Goal: Task Accomplishment & Management: Manage account settings

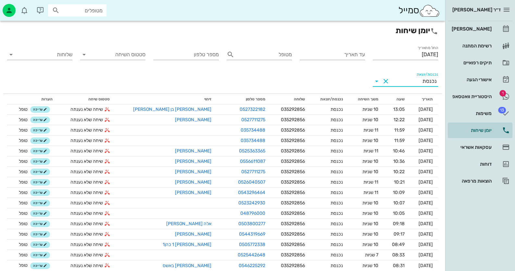
click at [433, 81] on div "נכנסת" at bounding box center [430, 81] width 14 height 6
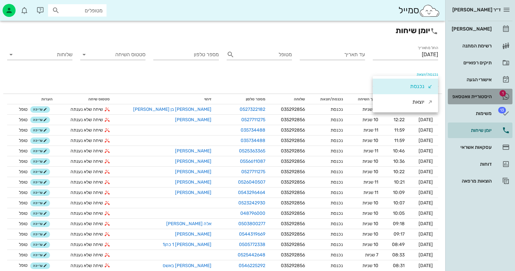
click at [491, 95] on div "היסטוריית וואטסאפ" at bounding box center [471, 96] width 41 height 5
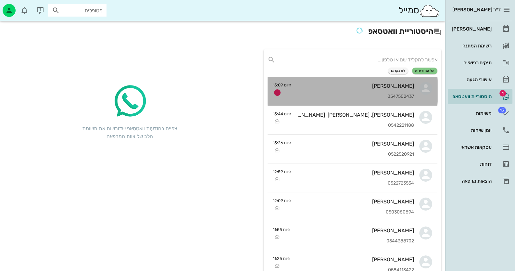
click at [372, 88] on div "[PERSON_NAME]" at bounding box center [356, 86] width 118 height 6
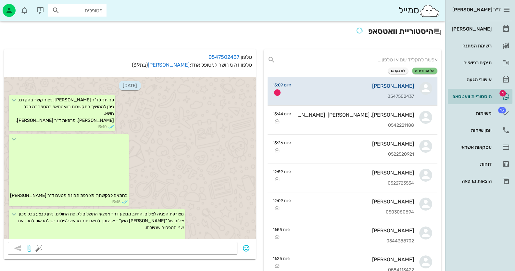
scroll to position [668, 0]
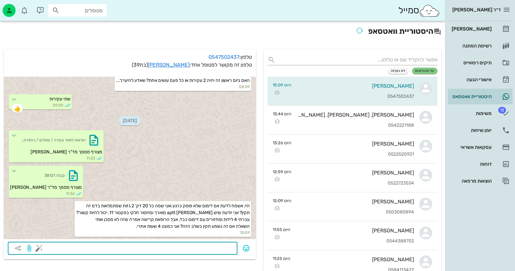
click at [183, 248] on textarea at bounding box center [136, 249] width 193 height 10
type textarea "תגיעי למרפאה"
click at [16, 250] on icon "button" at bounding box center [18, 248] width 8 height 8
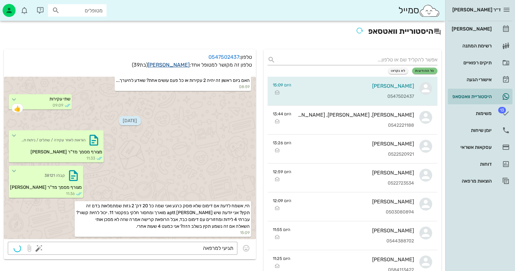
click at [175, 65] on link "[PERSON_NAME]" at bounding box center [169, 65] width 42 height 6
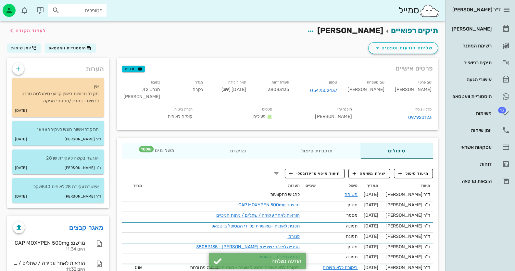
click at [100, 99] on div "אין מקבל תרופות באופן קבוע: סימגלטה סרזט לנשים - בהריון/מניקה: מניקה" at bounding box center [58, 91] width 92 height 27
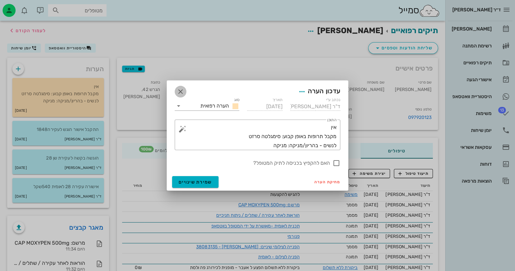
click at [180, 90] on icon "button" at bounding box center [181, 92] width 8 height 8
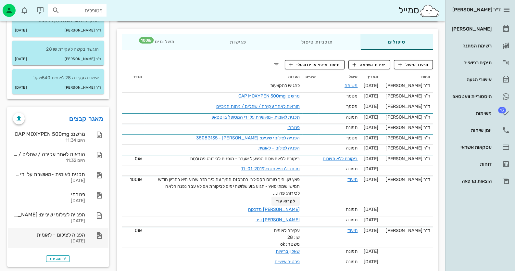
scroll to position [120, 0]
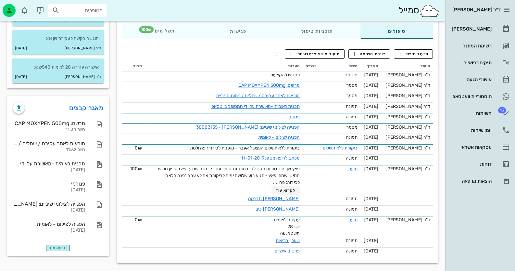
click at [50, 248] on span "הצג עוד" at bounding box center [57, 248] width 17 height 4
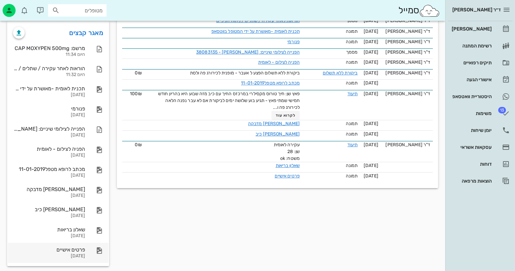
scroll to position [199, 0]
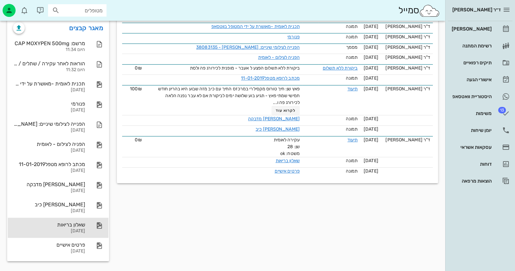
click at [74, 231] on div "[DATE]" at bounding box center [49, 231] width 72 height 6
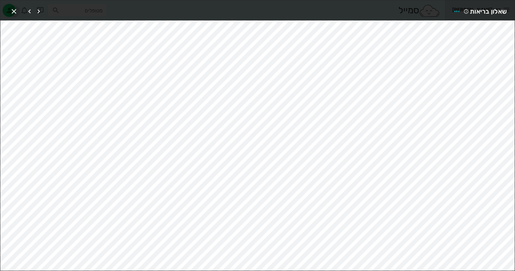
click at [13, 8] on icon "button" at bounding box center [14, 11] width 8 height 8
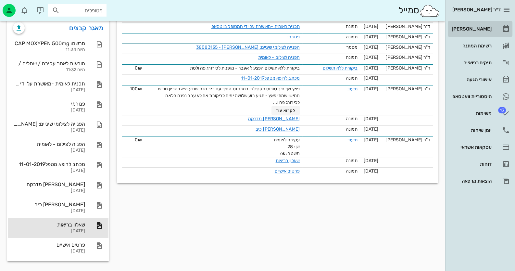
click at [477, 28] on div "[PERSON_NAME]" at bounding box center [471, 28] width 41 height 5
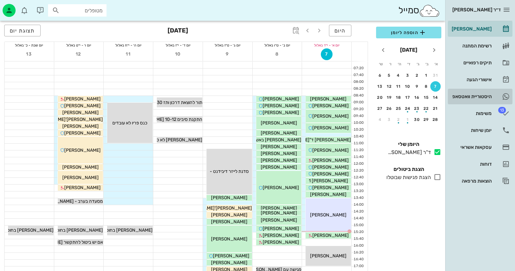
click at [483, 95] on div "היסטוריית וואטסאפ" at bounding box center [471, 96] width 41 height 5
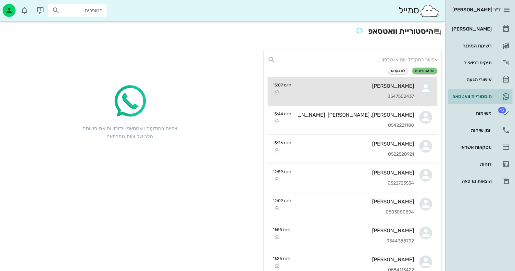
click at [386, 79] on div "[PERSON_NAME] 0547502437" at bounding box center [356, 91] width 118 height 29
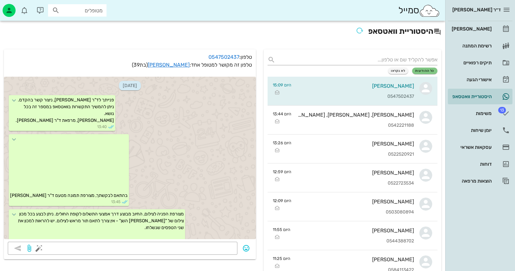
scroll to position [687, 0]
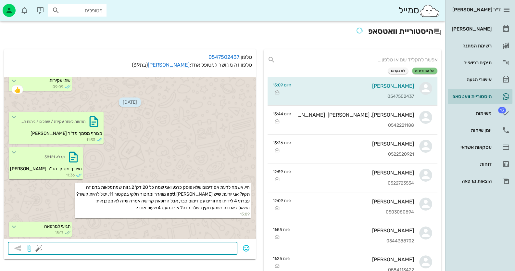
click at [214, 250] on textarea at bounding box center [136, 249] width 193 height 10
type textarea "לא ציינת את עניין הקרישה בשאלון הבריאות -"
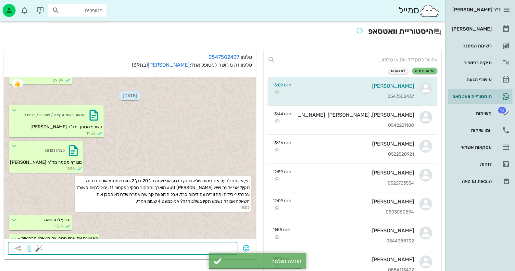
scroll to position [705, 0]
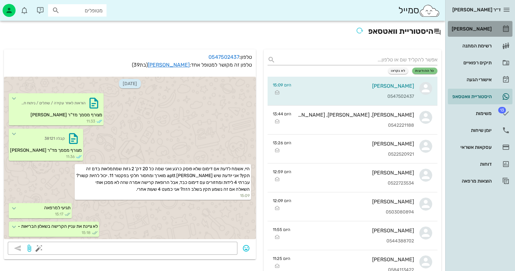
click at [474, 24] on div "[PERSON_NAME]" at bounding box center [471, 29] width 41 height 10
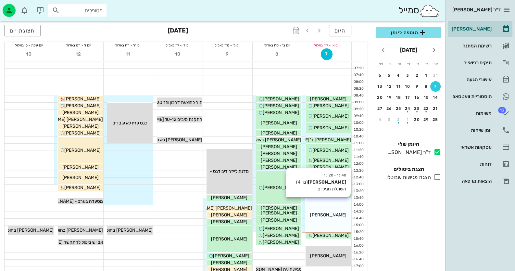
click at [321, 214] on span "[PERSON_NAME]" at bounding box center [328, 215] width 36 height 6
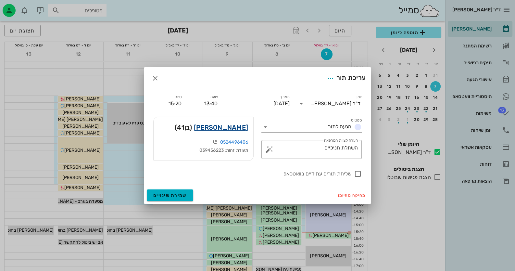
click at [228, 130] on link "[PERSON_NAME]" at bounding box center [221, 127] width 54 height 10
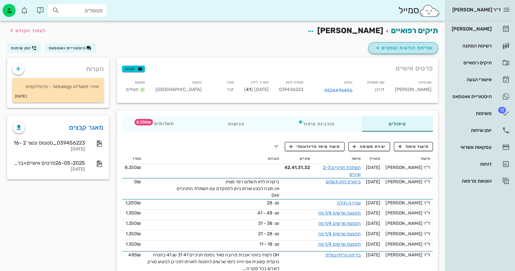
click at [402, 47] on span "שליחת הודעות וטפסים" at bounding box center [403, 48] width 59 height 8
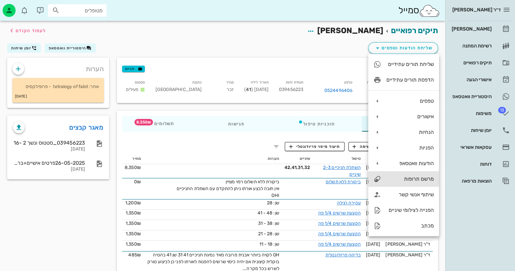
click at [413, 176] on div "מרשם תרופות" at bounding box center [410, 179] width 47 height 6
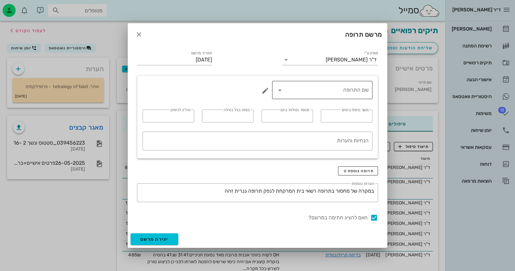
click at [352, 89] on input "שם התרופה" at bounding box center [326, 90] width 83 height 10
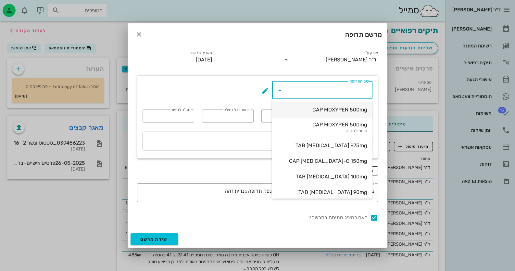
click at [349, 111] on div "CAP MOXYPEN 500mg" at bounding box center [322, 110] width 90 height 6
type input "CAP MOXYPEN 500mg"
type input "5"
type input "3"
type input "1"
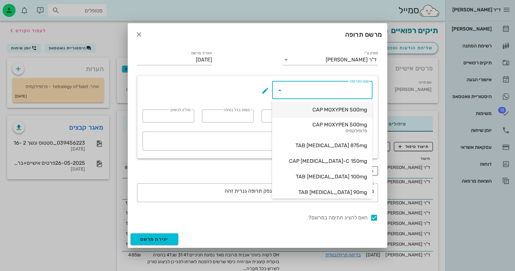
type input "15"
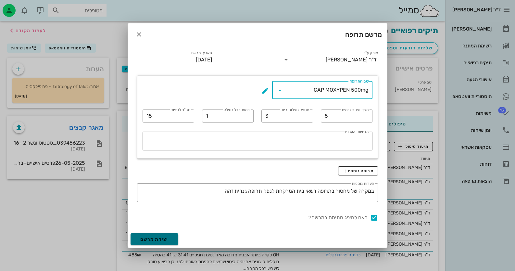
click at [170, 239] on button "יצירת מרשם" at bounding box center [155, 239] width 48 height 12
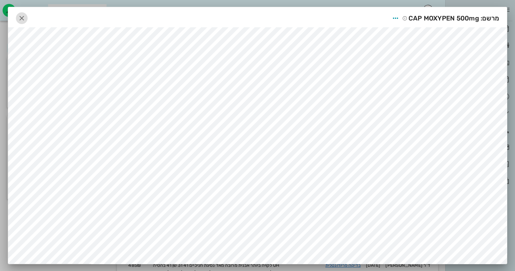
click at [20, 20] on icon "button" at bounding box center [22, 18] width 8 height 8
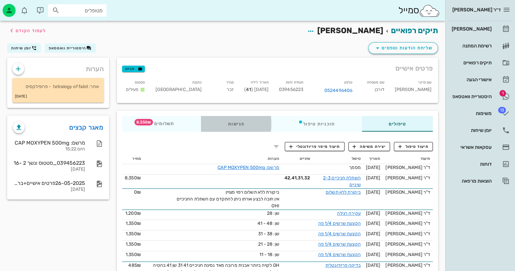
click at [222, 123] on div "פגישות" at bounding box center [236, 124] width 70 height 16
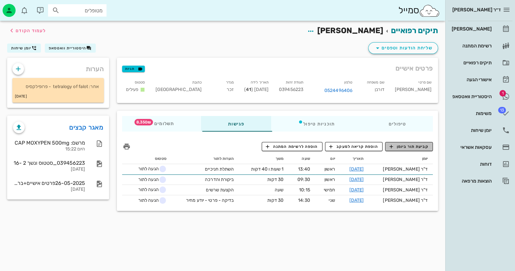
click at [411, 144] on span "קביעת תור ביומן" at bounding box center [409, 147] width 39 height 6
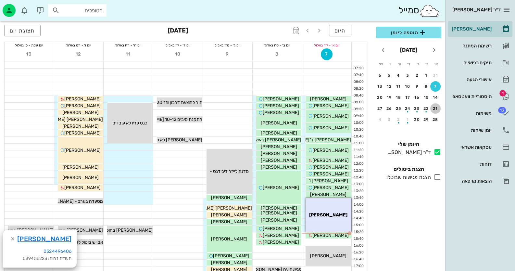
click at [435, 106] on div "21" at bounding box center [435, 108] width 10 height 5
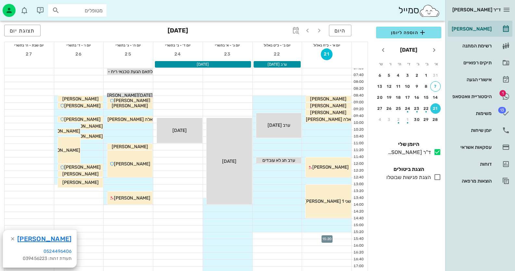
click at [345, 236] on div at bounding box center [326, 235] width 49 height 6
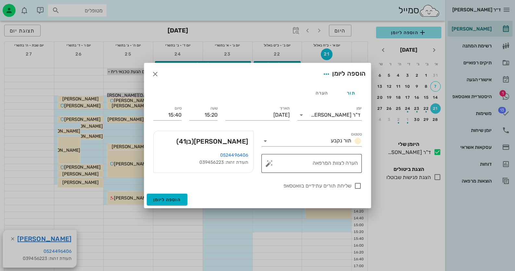
click at [270, 164] on button "button" at bounding box center [269, 164] width 8 height 8
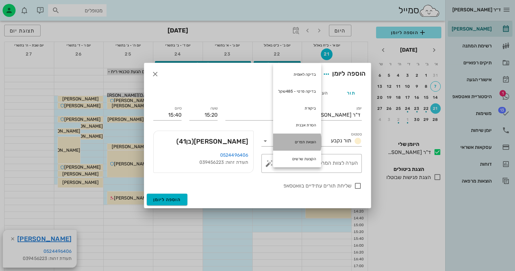
click at [311, 145] on div "הוצאת תפרים" at bounding box center [297, 142] width 48 height 17
type textarea "הוצאת תפרים"
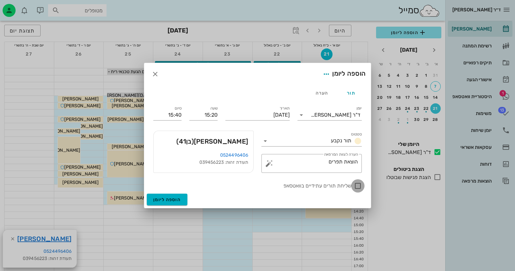
click at [359, 185] on div at bounding box center [357, 185] width 11 height 11
checkbox input "true"
click at [186, 201] on button "הוספה ליומן" at bounding box center [167, 200] width 41 height 12
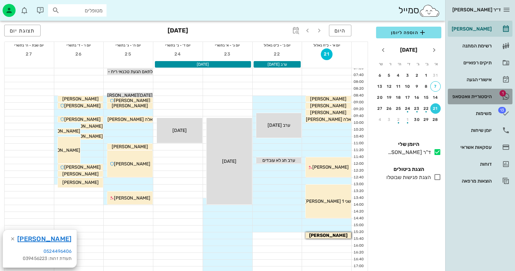
click at [476, 94] on div "היסטוריית וואטסאפ" at bounding box center [471, 96] width 41 height 5
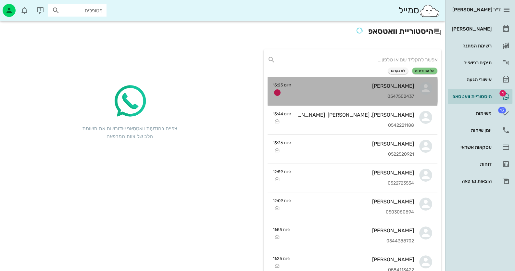
click at [363, 91] on div "[PERSON_NAME] 0547502437" at bounding box center [356, 91] width 118 height 29
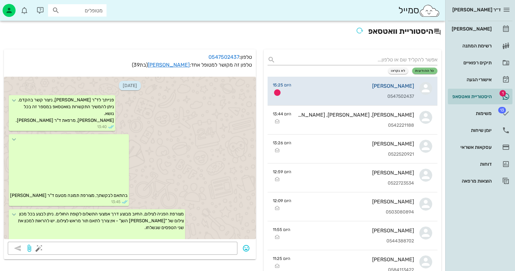
scroll to position [818, 0]
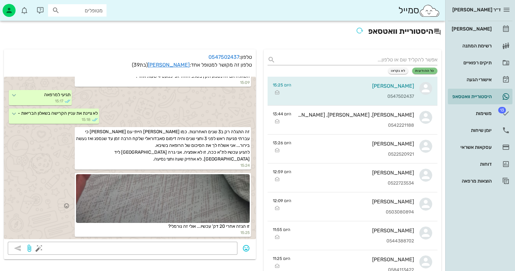
click at [219, 194] on div at bounding box center [163, 198] width 174 height 49
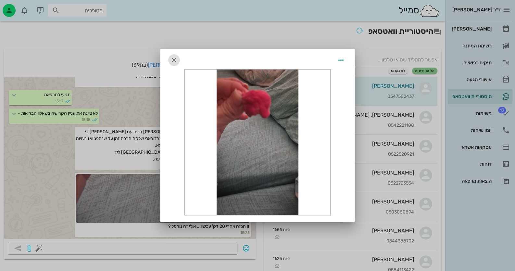
click at [175, 59] on icon "button" at bounding box center [174, 60] width 8 height 8
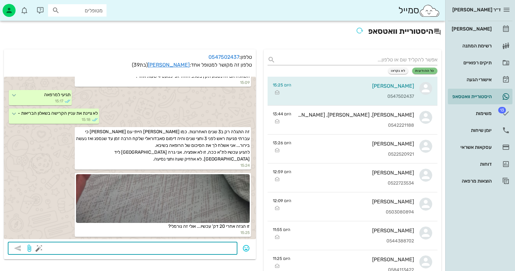
click at [222, 251] on textarea at bounding box center [136, 249] width 193 height 10
click at [490, 25] on div "[PERSON_NAME]" at bounding box center [471, 29] width 41 height 10
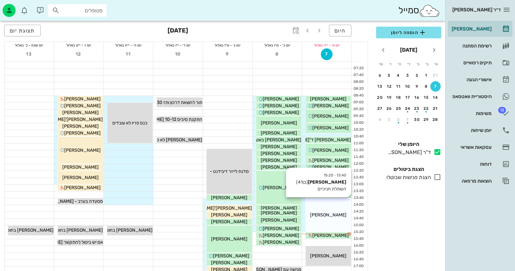
click at [316, 214] on div "[PERSON_NAME]" at bounding box center [328, 214] width 45 height 7
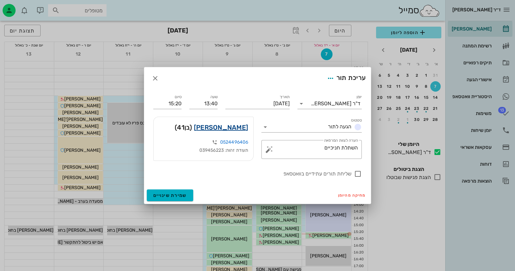
click at [230, 123] on link "[PERSON_NAME]" at bounding box center [221, 127] width 54 height 10
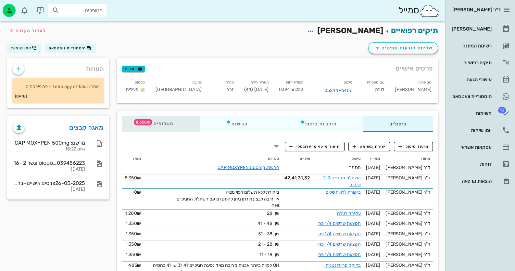
click at [147, 123] on span "8,350₪" at bounding box center [143, 122] width 19 height 6
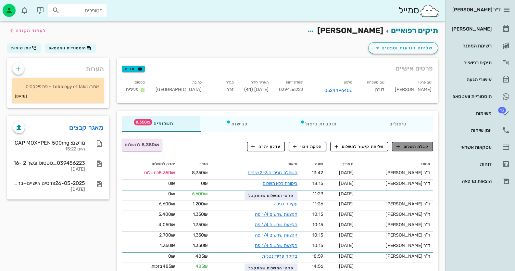
click at [422, 147] on span "קבלת תשלום" at bounding box center [413, 147] width 32 height 6
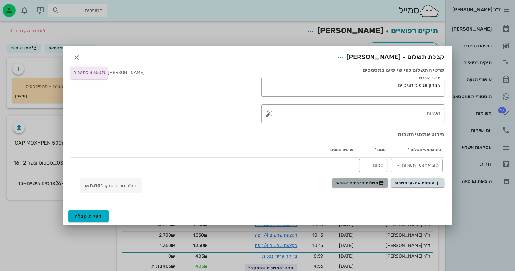
click at [371, 185] on span "תשלום בכרטיס אשראי" at bounding box center [360, 182] width 48 height 5
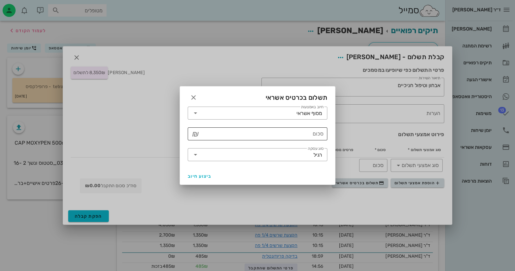
click at [286, 130] on input "סכום" at bounding box center [262, 134] width 123 height 10
type input "8350"
click at [290, 154] on input "סוג עסקה" at bounding box center [257, 154] width 113 height 10
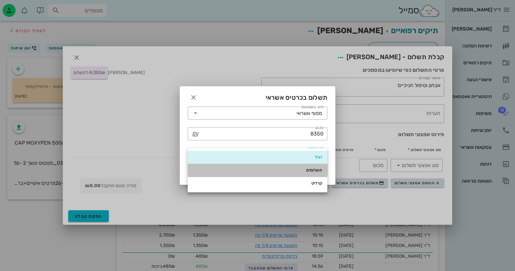
click at [309, 173] on div "תשלומים" at bounding box center [257, 170] width 129 height 10
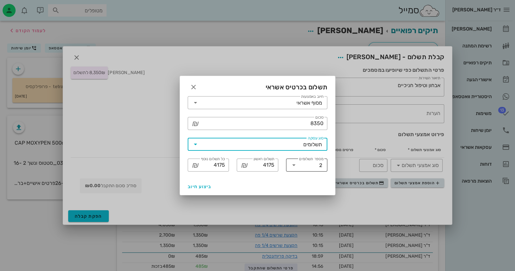
click at [309, 167] on input "מספר תשלומים" at bounding box center [309, 165] width 20 height 10
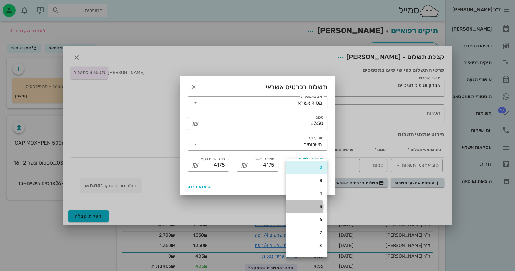
click at [307, 208] on div "5" at bounding box center [306, 206] width 31 height 5
type input "1670"
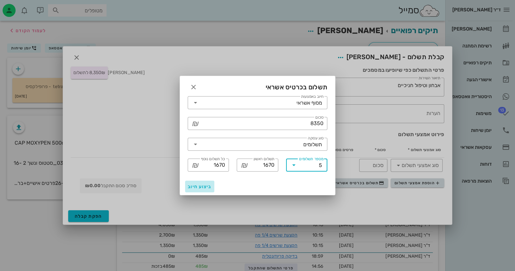
click at [189, 185] on span "ביצוע חיוב" at bounding box center [200, 187] width 24 height 6
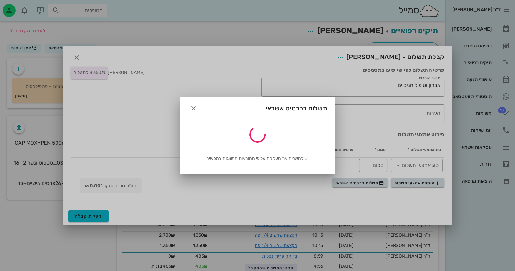
type input "8350"
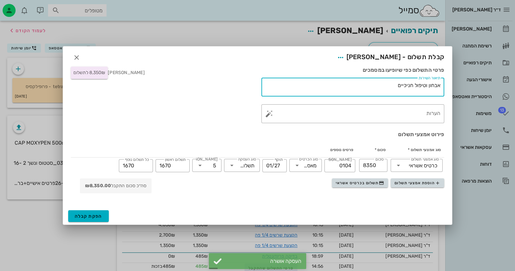
drag, startPoint x: 382, startPoint y: 87, endPoint x: 512, endPoint y: 89, distance: 130.0
click at [512, 89] on div "ד״ר [PERSON_NAME] רשימת המתנה תיקים רפואיים אישורי הגעה היסטוריית וואטסאפ 13 מש…" at bounding box center [257, 144] width 515 height 289
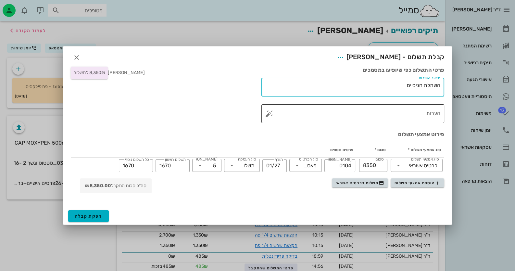
type textarea "השתלת חניכיים"
click at [431, 116] on textarea "הערות" at bounding box center [356, 116] width 170 height 16
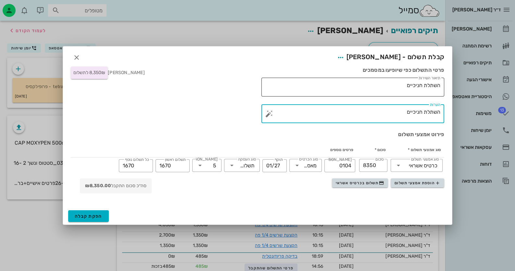
type textarea "השתלת חניכיים"
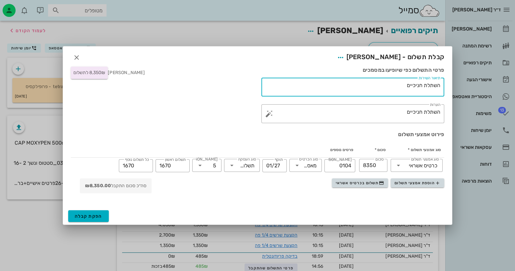
drag, startPoint x: 408, startPoint y: 85, endPoint x: 512, endPoint y: 86, distance: 104.0
click at [512, 86] on div "ד״ר [PERSON_NAME] רשימת המתנה תיקים רפואיים אישורי הגעה היסטוריית וואטסאפ 13 מש…" at bounding box center [257, 144] width 515 height 289
type textarea "ניתוח חניכיים"
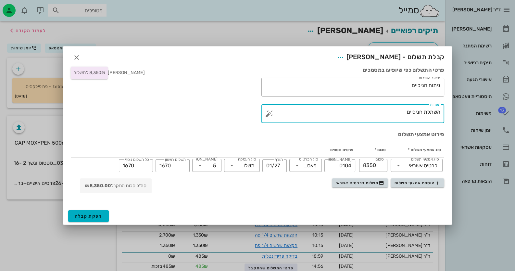
drag, startPoint x: 404, startPoint y: 115, endPoint x: 457, endPoint y: 110, distance: 52.5
click at [457, 110] on div "ד״ר [PERSON_NAME] רשימת המתנה תיקים רפואיים אישורי הגעה היסטוריית וואטסאפ 13 מש…" at bounding box center [257, 144] width 515 height 289
drag, startPoint x: 374, startPoint y: 110, endPoint x: 351, endPoint y: 112, distance: 22.8
click at [351, 112] on textarea "ניתוח חניכיים - D4260000 THZURHO 31-38+41-48" at bounding box center [356, 116] width 170 height 16
click at [349, 112] on textarea "ניתוח חניכיים - D4260000 איזורים 31-38+41-48" at bounding box center [356, 116] width 170 height 16
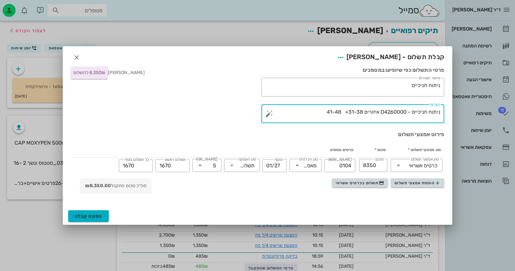
click at [351, 112] on textarea "ניתוח חניכיים - D4260000 איזורים 31-38+ 41-48" at bounding box center [356, 116] width 170 height 16
type textarea "ניתוח חניכיים - D4260000 איזורים 31-38 + 41-48"
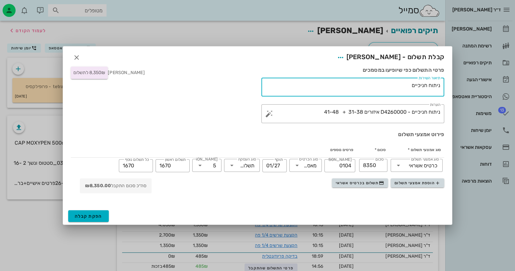
click at [431, 84] on textarea "ניתוח חניכיים" at bounding box center [352, 89] width 178 height 16
click at [428, 84] on textarea "ניתוח חניכיים" at bounding box center [352, 89] width 178 height 16
click at [429, 84] on textarea "ניתוח חניכיים" at bounding box center [352, 89] width 178 height 16
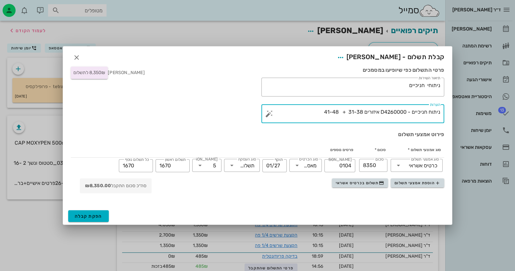
drag, startPoint x: 407, startPoint y: 110, endPoint x: 339, endPoint y: 115, distance: 68.1
click at [339, 115] on textarea "ניתוח חניכיים - D4260000 איזורים 31-38 + 41-48" at bounding box center [356, 116] width 170 height 16
drag, startPoint x: 317, startPoint y: 113, endPoint x: 409, endPoint y: 114, distance: 92.6
click at [409, 115] on textarea "ניתוח חניכיים - D4260000 איזורים 31-38 + 41-48" at bounding box center [356, 116] width 170 height 16
click at [406, 86] on textarea "ניתוחי חניכיים" at bounding box center [352, 89] width 178 height 16
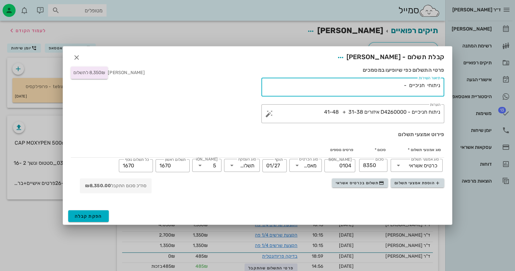
paste textarea "D4260000 איזורים 31-38 + 41-48"
type textarea "ניתוחי חניכיים - D4260000 איזורים 31-38 + 41-48"
click at [84, 217] on span "הפקת קבלה" at bounding box center [89, 216] width 28 height 6
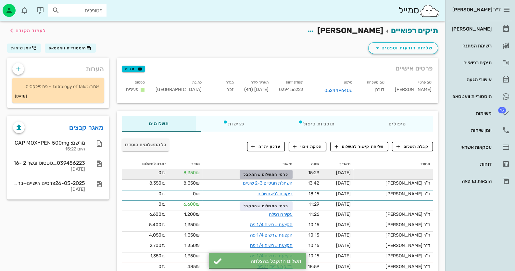
click at [288, 176] on span "פרטי התשלום שהתקבל" at bounding box center [266, 174] width 45 height 5
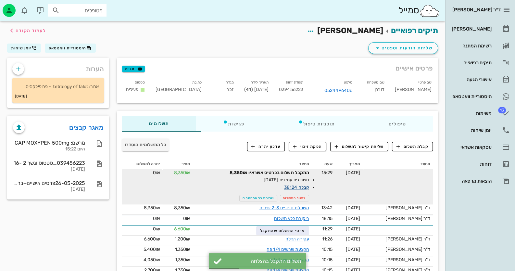
click at [309, 188] on link "קבלה 38124" at bounding box center [296, 188] width 25 height 6
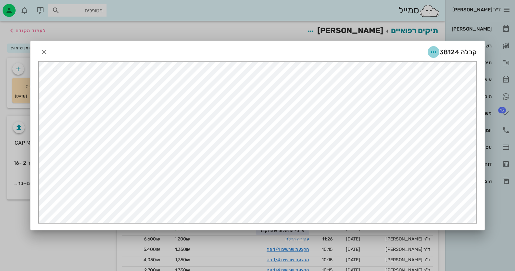
click at [431, 51] on icon "button" at bounding box center [434, 52] width 8 height 8
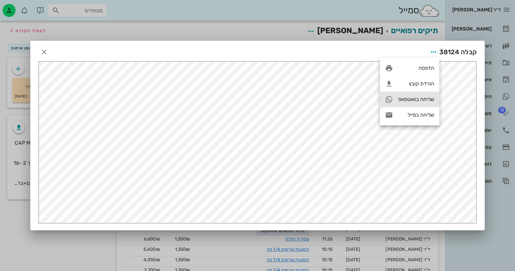
click at [423, 101] on div "שליחה בוואטסאפ" at bounding box center [416, 99] width 36 height 6
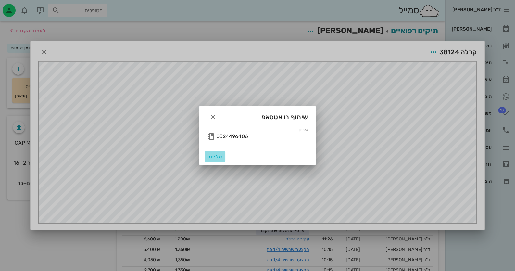
click at [215, 156] on span "שליחה" at bounding box center [215, 157] width 16 height 6
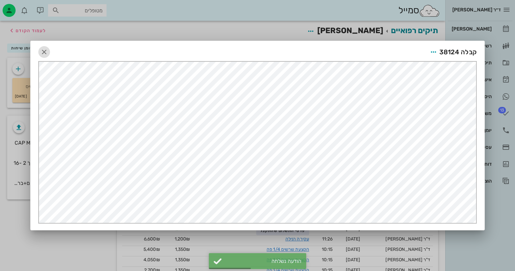
click at [44, 51] on icon "button" at bounding box center [44, 52] width 8 height 8
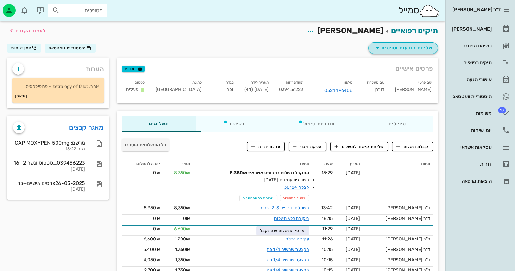
click at [422, 48] on span "שליחת הודעות וטפסים" at bounding box center [403, 48] width 59 height 8
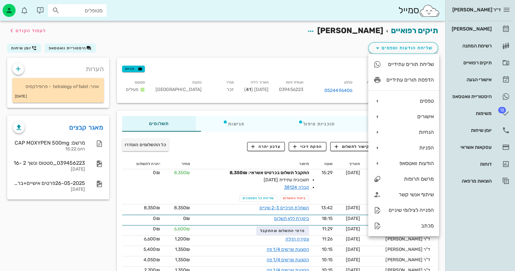
click at [339, 42] on div "שליחת הודעות וטפסים היסטוריית וואטסאפ יומן שיחות" at bounding box center [222, 49] width 439 height 17
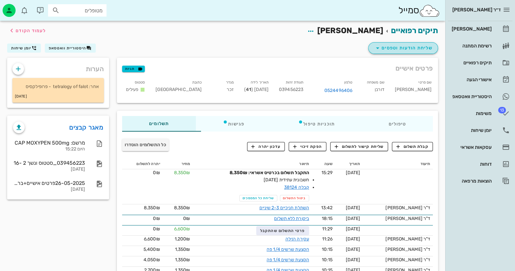
click at [400, 43] on button "שליחת הודעות וטפסים" at bounding box center [403, 48] width 70 height 12
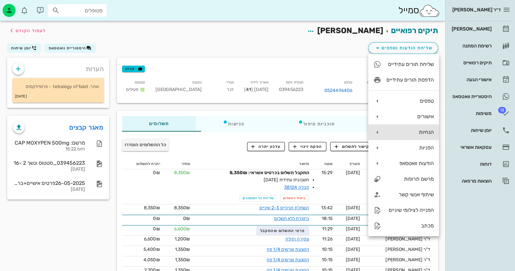
click at [428, 133] on div "הנחיות" at bounding box center [410, 132] width 47 height 6
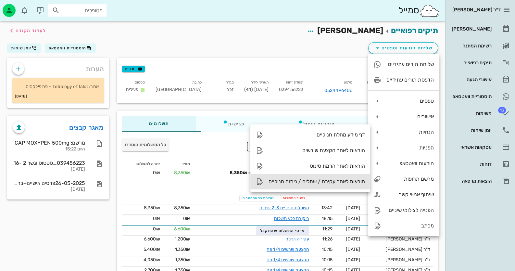
click at [344, 179] on div "הוראות לאחר עקירה / שתלים / ניתוח חניכיים" at bounding box center [317, 181] width 96 height 6
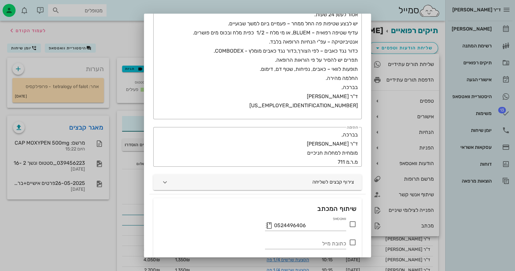
scroll to position [151, 0]
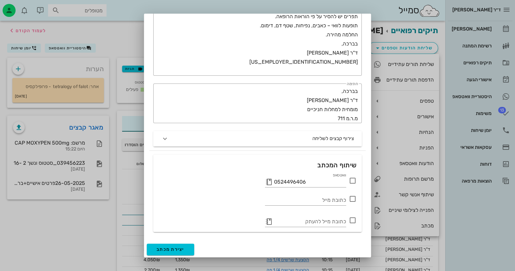
click at [352, 180] on icon at bounding box center [353, 181] width 8 height 8
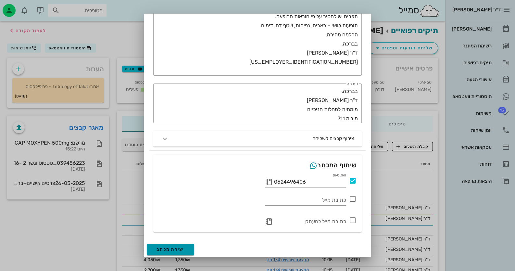
click at [165, 247] on span "יצירת מכתב" at bounding box center [171, 250] width 28 height 6
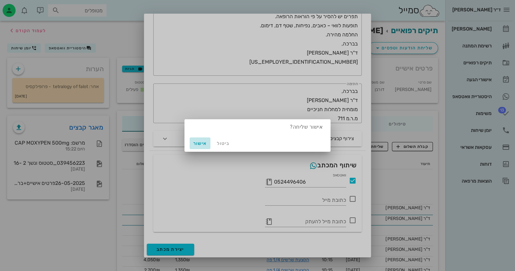
click at [197, 142] on span "אישור" at bounding box center [200, 144] width 16 height 6
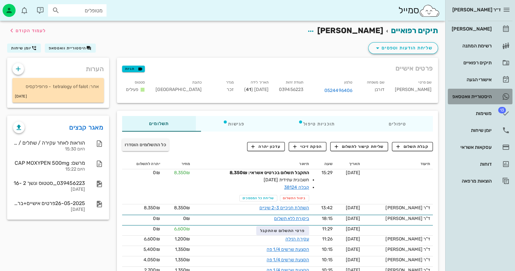
click at [501, 96] on link "היסטוריית וואטסאפ" at bounding box center [480, 97] width 65 height 16
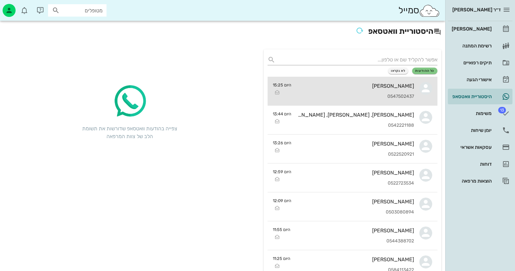
click at [388, 91] on div "[PERSON_NAME] 0547502437" at bounding box center [356, 91] width 118 height 29
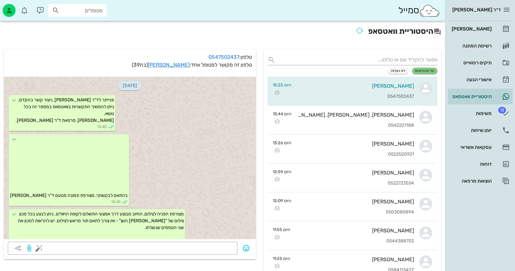
scroll to position [818, 0]
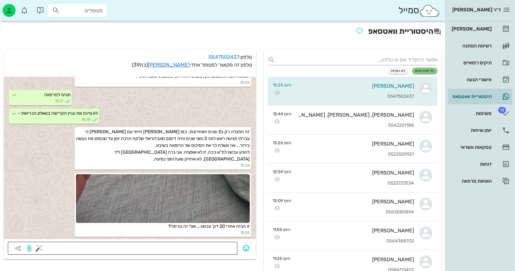
click at [218, 245] on textarea at bounding box center [136, 249] width 193 height 10
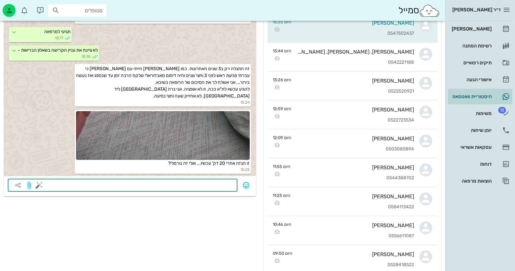
scroll to position [65, 0]
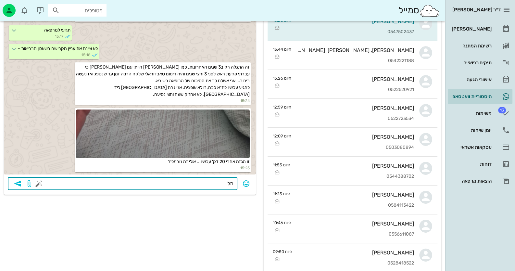
type textarea "ת"
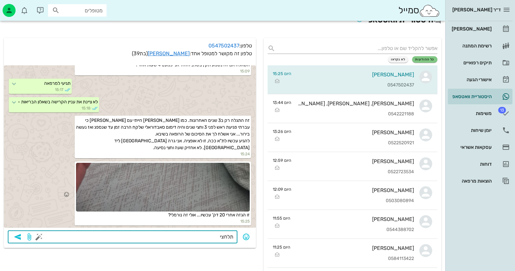
scroll to position [0, 0]
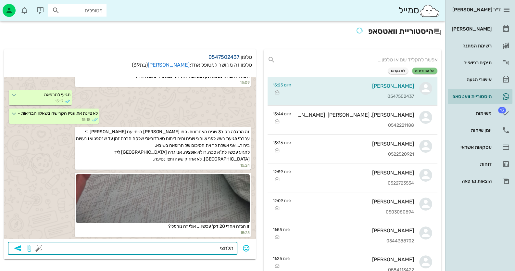
type textarea "תלחצי"
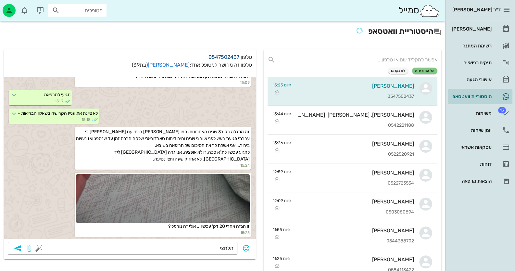
click at [211, 55] on link "0547502437" at bounding box center [224, 57] width 31 height 6
click at [170, 64] on link "[PERSON_NAME]" at bounding box center [169, 65] width 42 height 6
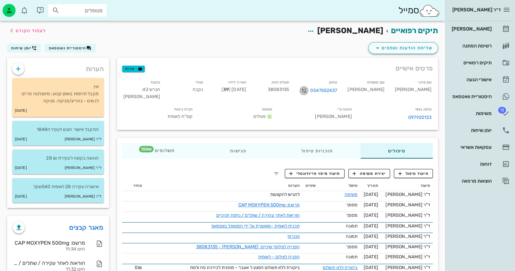
click at [308, 90] on icon "button" at bounding box center [304, 91] width 8 height 8
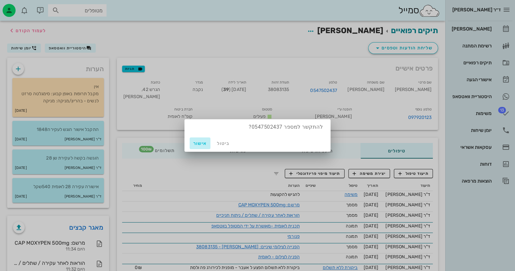
click at [198, 148] on button "אישור" at bounding box center [200, 143] width 21 height 12
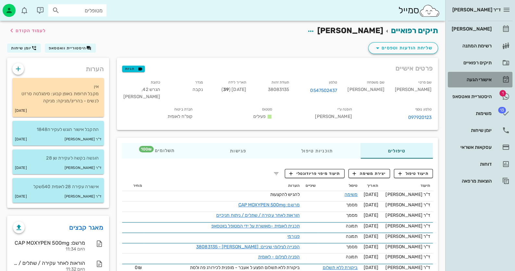
click at [474, 85] on link "אישורי הגעה" at bounding box center [480, 80] width 65 height 16
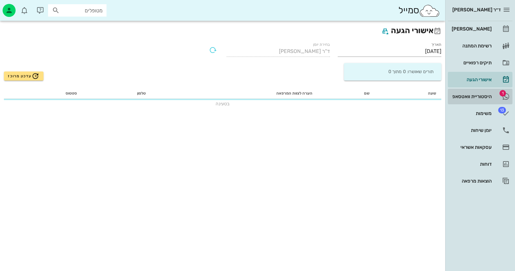
click at [477, 95] on div "היסטוריית וואטסאפ" at bounding box center [471, 96] width 41 height 5
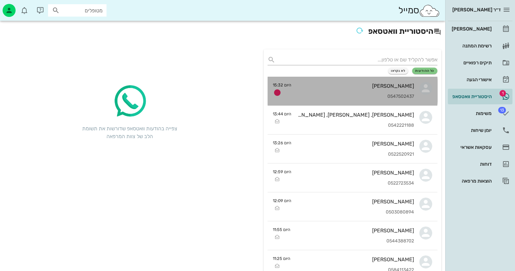
click at [339, 95] on div "0547502437" at bounding box center [356, 97] width 118 height 6
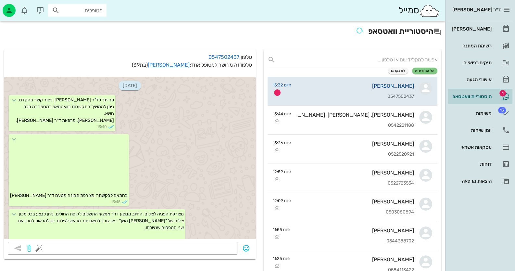
scroll to position [939, 0]
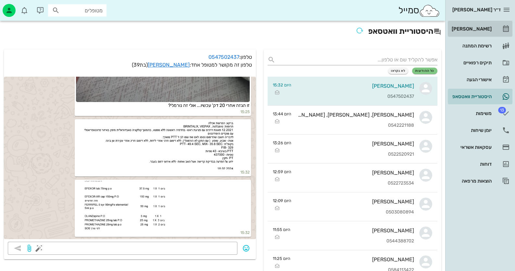
click at [497, 32] on link "[PERSON_NAME]" at bounding box center [480, 29] width 65 height 16
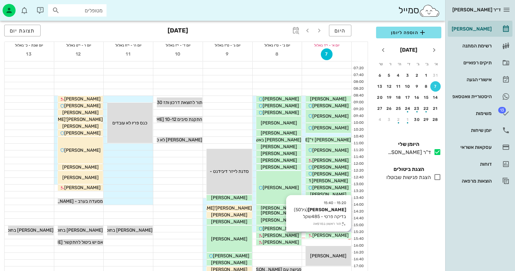
click at [335, 233] on span "[PERSON_NAME]" at bounding box center [331, 236] width 36 height 6
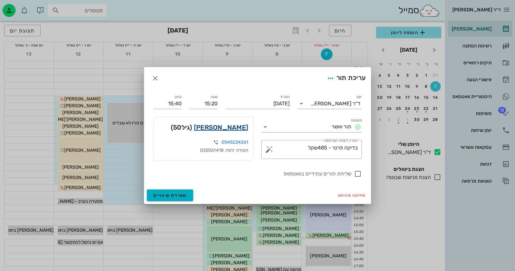
click at [234, 127] on link "[PERSON_NAME]" at bounding box center [221, 127] width 54 height 10
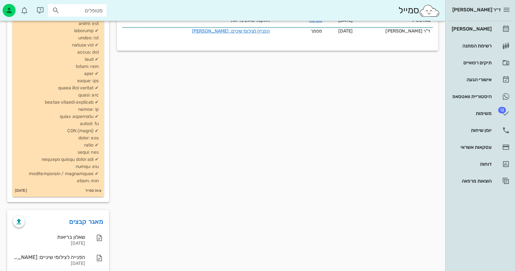
scroll to position [190, 0]
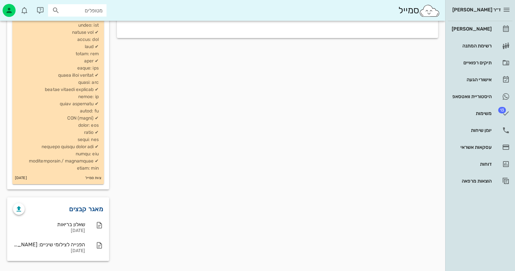
click at [71, 211] on link "מאגר קבצים" at bounding box center [86, 209] width 34 height 10
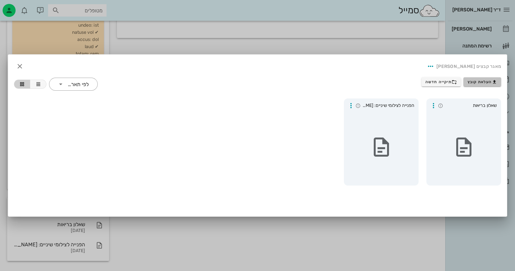
click at [498, 80] on button "העלאת קובץ" at bounding box center [483, 81] width 38 height 9
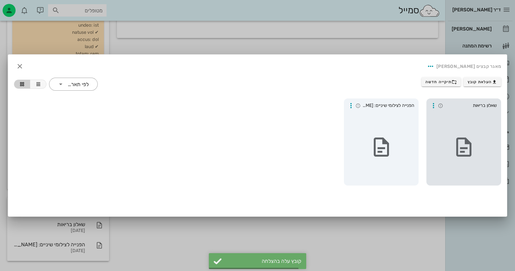
scroll to position [190, 0]
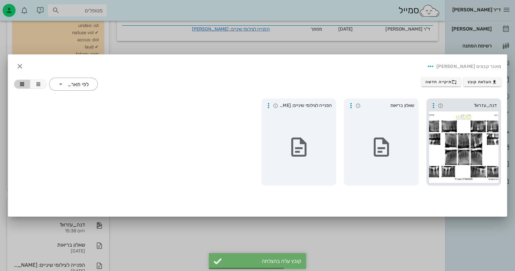
click at [480, 130] on div at bounding box center [464, 146] width 70 height 71
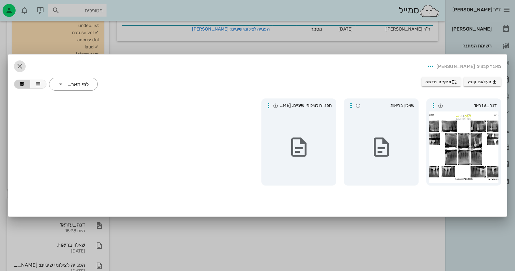
click at [19, 68] on icon "button" at bounding box center [20, 66] width 8 height 8
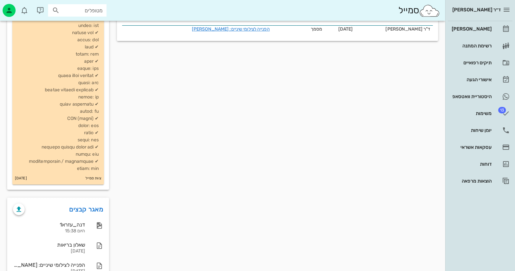
click at [144, 210] on div "פרטים אישיים תגיות שם פרטי [PERSON_NAME] שם משפחה [PERSON_NAME] 0545224261 תעוד…" at bounding box center [277, 76] width 329 height 417
click at [491, 23] on link "[PERSON_NAME]" at bounding box center [480, 29] width 65 height 16
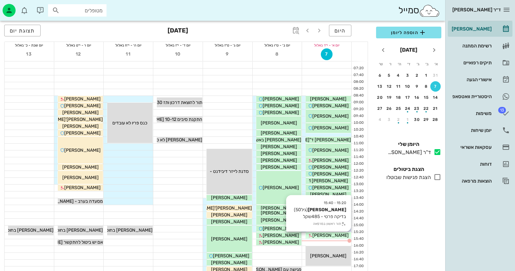
click at [313, 234] on icon at bounding box center [310, 236] width 4 height 4
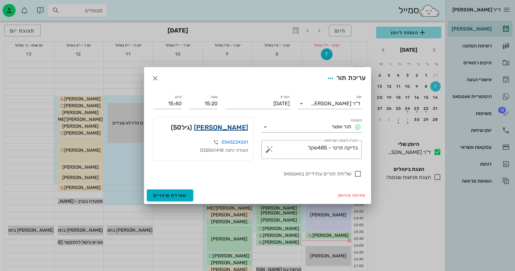
click at [244, 124] on link "[PERSON_NAME]" at bounding box center [221, 127] width 54 height 10
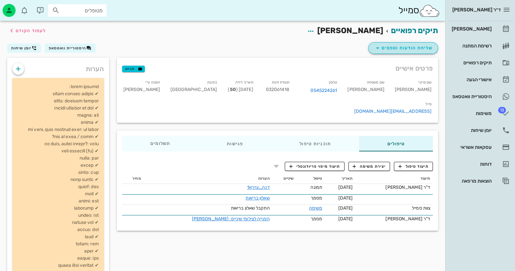
click at [428, 46] on span "שליחת הודעות וטפסים" at bounding box center [403, 48] width 59 height 8
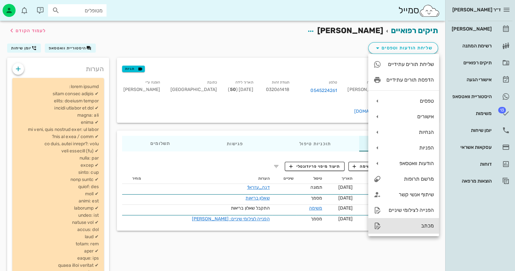
click at [422, 221] on div "מכתב" at bounding box center [403, 226] width 71 height 16
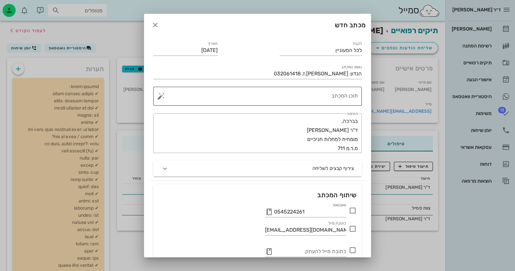
click at [342, 94] on textarea "תוכן המכתב" at bounding box center [260, 98] width 196 height 16
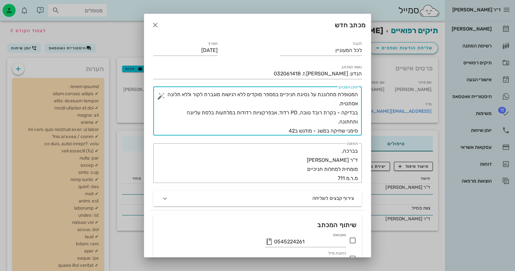
click at [318, 131] on textarea "המטופלת מתלוננת על נסיגת חניכיים במספר מוקדים ללא רגישות מוגברת לקור וללא תלונה…" at bounding box center [260, 112] width 196 height 45
click at [288, 130] on textarea "המטופלת מתלוננת על נסיגת חניכיים במספר מוקדים ללא רגישות מוגברת לקור וללא תלונה…" at bounding box center [260, 112] width 196 height 45
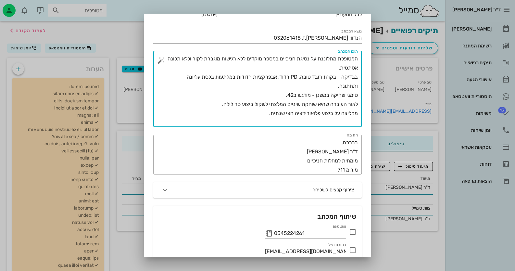
scroll to position [87, 0]
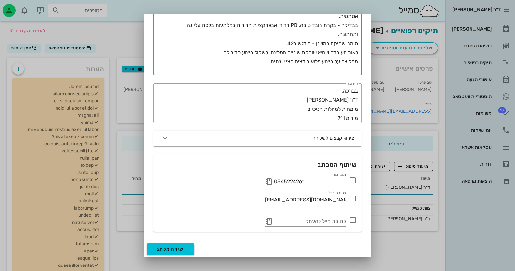
type textarea "המטופלת מתלוננת על נסיגת חניכיים במספר מוקדים ללא רגישות מוגברת לקור וללא תלונה…"
click at [352, 181] on icon at bounding box center [353, 180] width 8 height 8
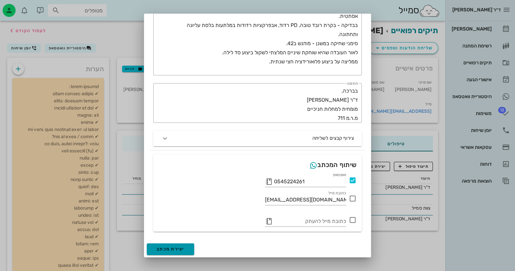
click at [173, 249] on span "יצירת מכתב" at bounding box center [171, 249] width 28 height 6
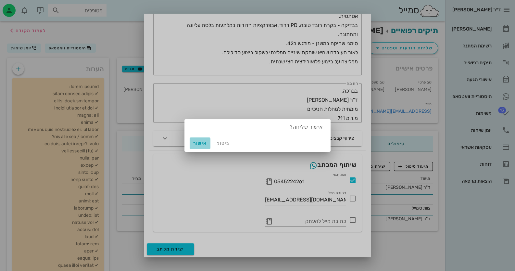
click at [194, 146] on button "אישור" at bounding box center [200, 143] width 21 height 12
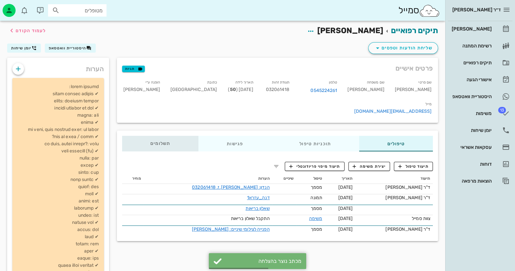
click at [164, 141] on span "תשלומים 0₪" at bounding box center [160, 143] width 20 height 5
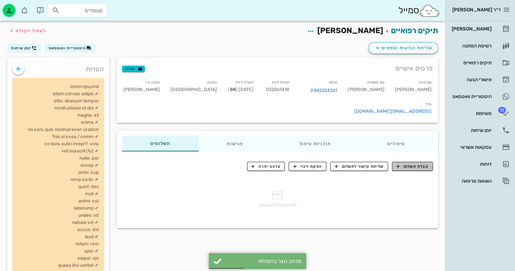
click at [402, 163] on span "קבלת תשלום" at bounding box center [413, 166] width 32 height 6
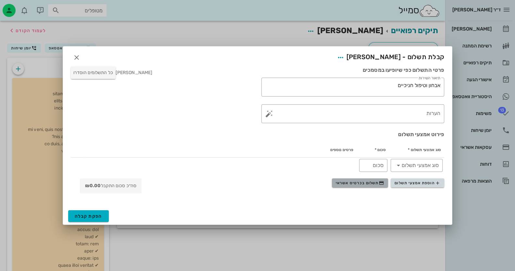
click at [378, 183] on span "תשלום בכרטיס אשראי" at bounding box center [360, 182] width 48 height 5
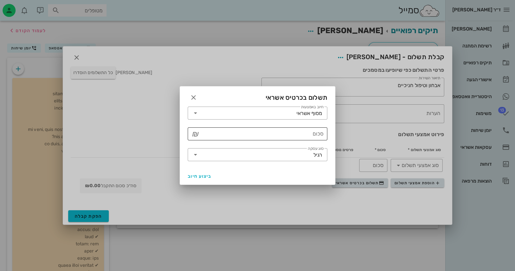
click at [300, 134] on input "סכום" at bounding box center [262, 134] width 123 height 10
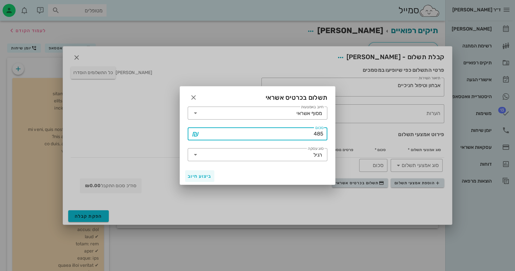
type input "485"
click at [200, 175] on span "ביצוע חיוב" at bounding box center [200, 176] width 24 height 6
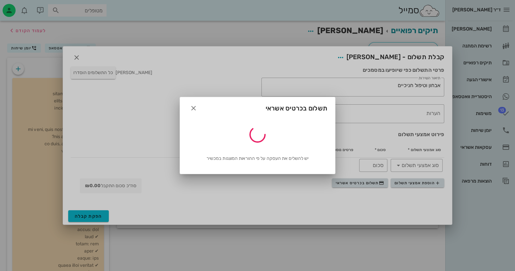
type input "485"
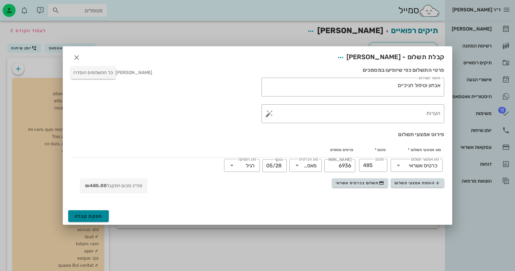
click at [95, 216] on span "הפקת קבלה" at bounding box center [89, 216] width 28 height 6
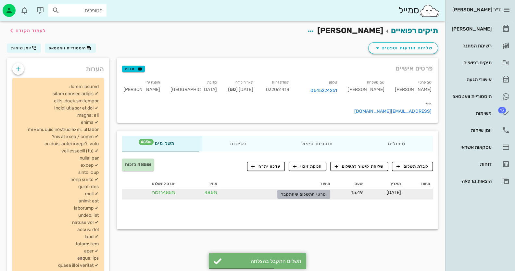
click at [298, 192] on span "פרטי התשלום שהתקבל" at bounding box center [303, 194] width 45 height 5
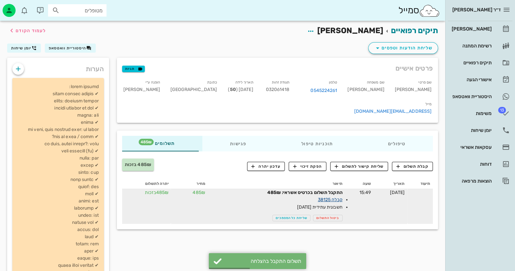
click at [322, 197] on link "קבלה 38125" at bounding box center [330, 200] width 25 height 6
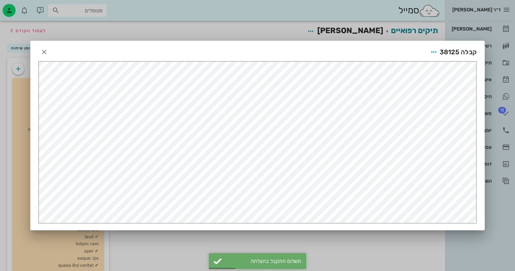
scroll to position [0, 0]
click at [435, 48] on icon "button" at bounding box center [434, 52] width 8 height 8
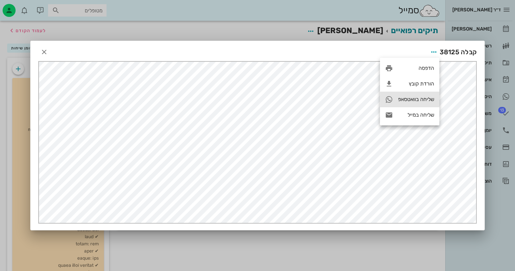
click at [427, 94] on div "שליחה בוואטסאפ" at bounding box center [409, 100] width 59 height 16
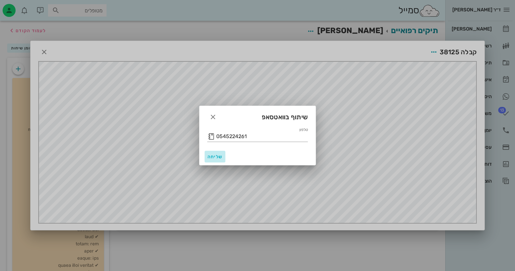
click at [217, 158] on span "שליחה" at bounding box center [215, 157] width 16 height 6
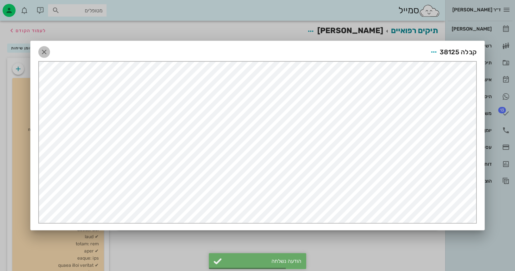
click at [42, 53] on icon "button" at bounding box center [44, 52] width 8 height 8
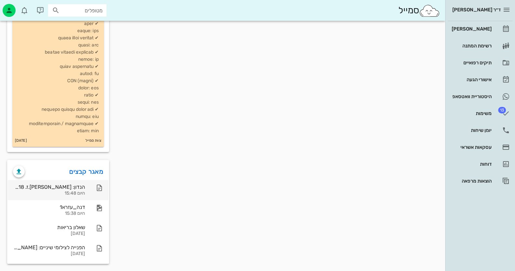
scroll to position [230, 0]
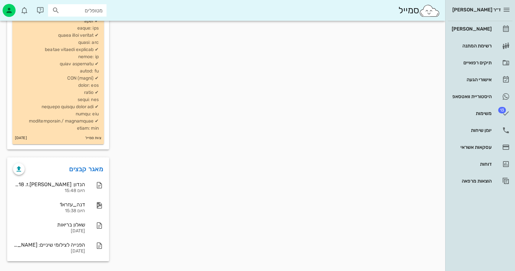
click at [136, 207] on div "פרטים אישיים תגיות שם פרטי [PERSON_NAME] שם משפחה [PERSON_NAME] 0545224261 תעוד…" at bounding box center [277, 46] width 329 height 437
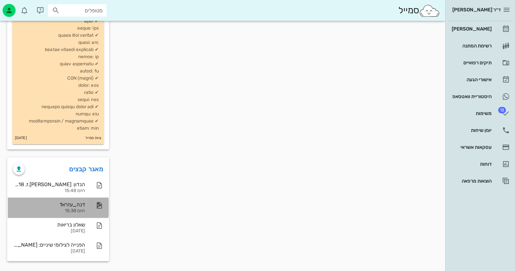
click at [85, 214] on div "דנה_עזרא1 היום 15:38" at bounding box center [58, 208] width 101 height 20
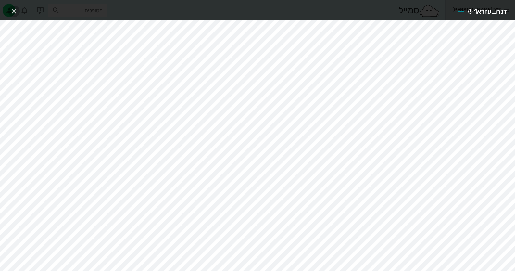
click at [10, 10] on icon "button" at bounding box center [14, 11] width 8 height 8
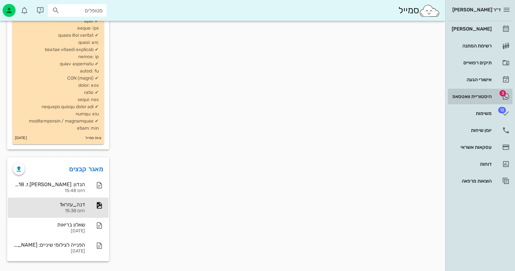
click at [478, 89] on link "3 היסטוריית וואטסאפ" at bounding box center [480, 97] width 65 height 16
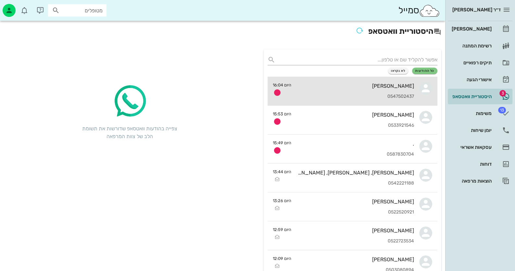
click at [336, 77] on div "[PERSON_NAME] 0547502437" at bounding box center [356, 91] width 118 height 29
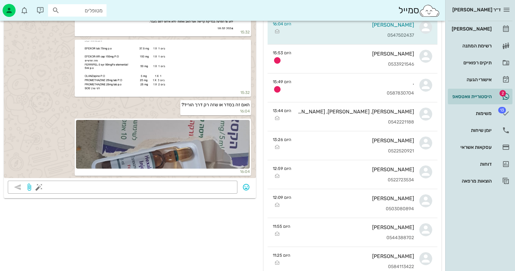
scroll to position [65, 0]
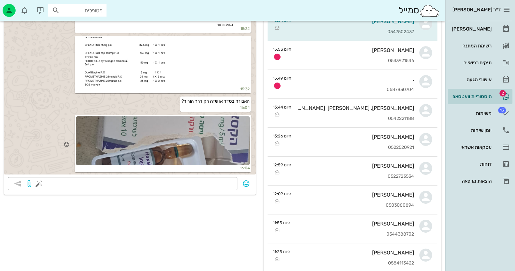
click at [187, 158] on div at bounding box center [163, 140] width 174 height 49
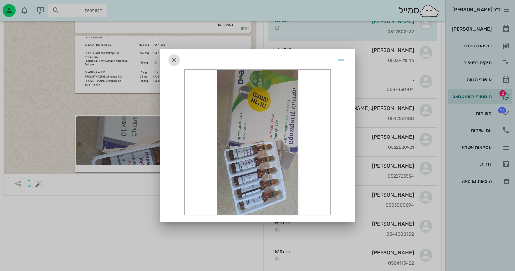
click at [178, 61] on icon "button" at bounding box center [174, 60] width 8 height 8
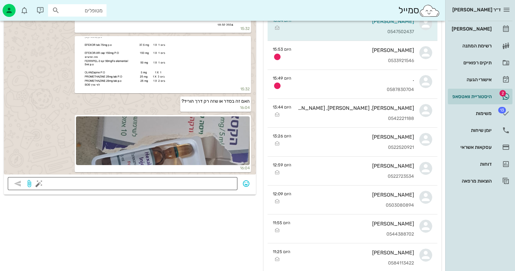
click at [209, 189] on div at bounding box center [136, 183] width 193 height 13
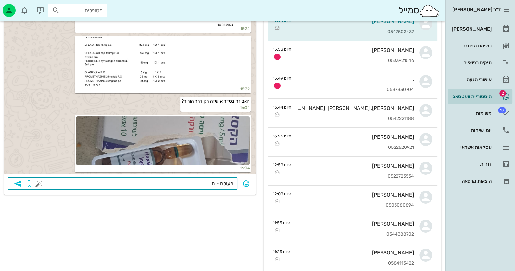
type textarea "מעולה -"
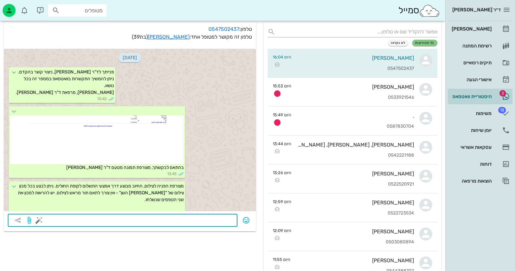
scroll to position [0, 0]
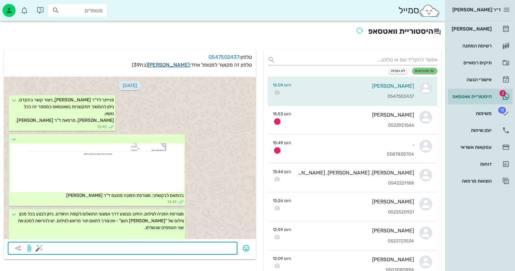
click at [177, 62] on link "[PERSON_NAME]" at bounding box center [169, 65] width 42 height 6
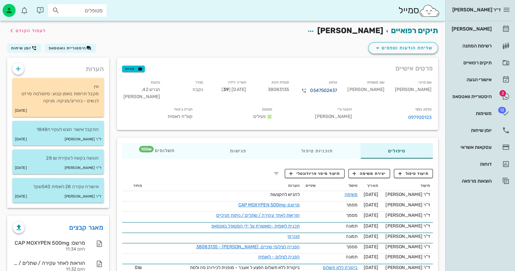
click at [337, 90] on link "0547502437" at bounding box center [323, 90] width 27 height 7
click at [308, 91] on icon "button" at bounding box center [304, 91] width 8 height 8
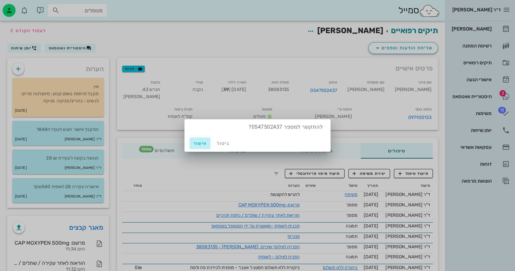
click at [203, 146] on span "אישור" at bounding box center [200, 144] width 16 height 6
